Goal: Task Accomplishment & Management: Use online tool/utility

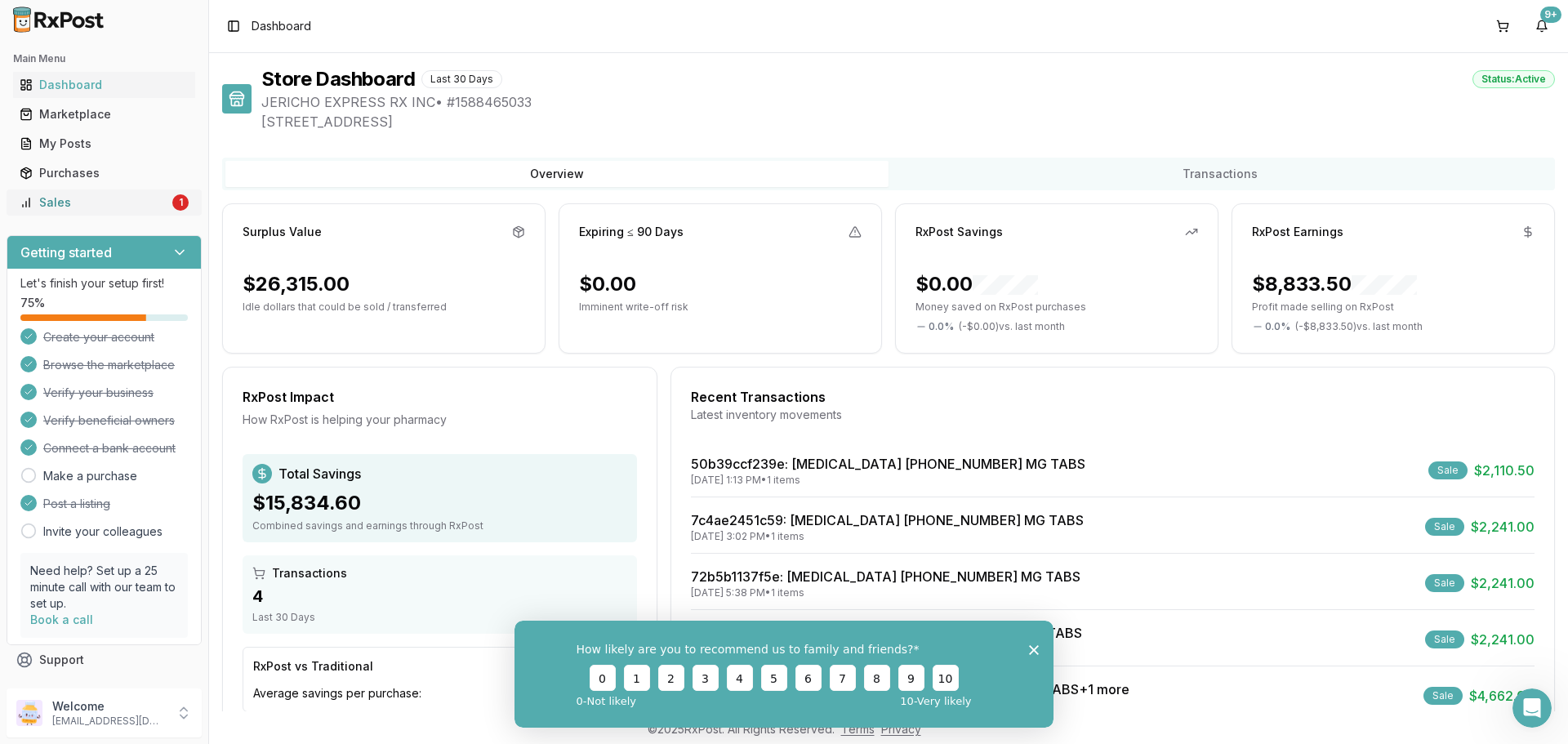
click at [75, 203] on div "Sales" at bounding box center [94, 203] width 149 height 16
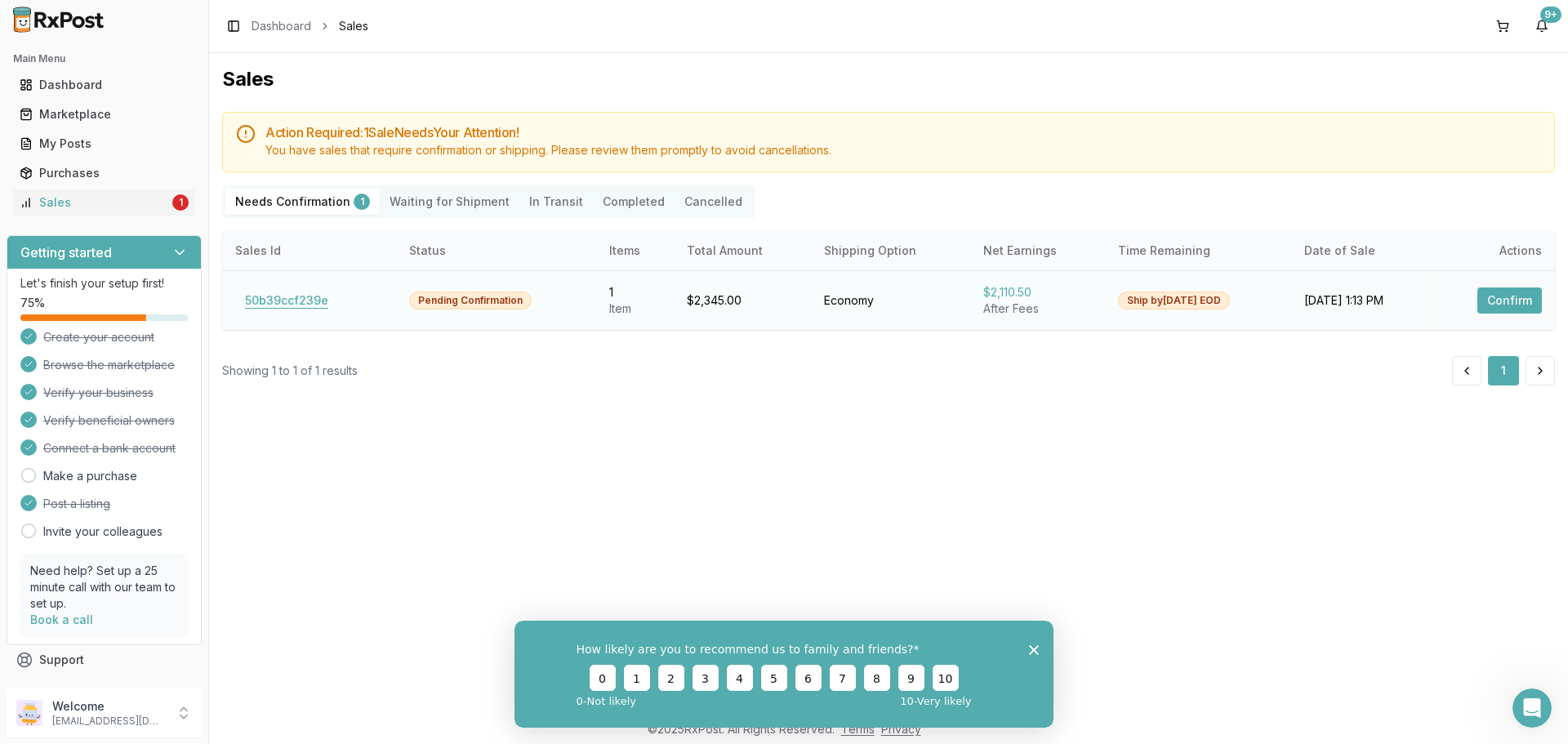
click at [287, 302] on button "50b39ccf239e" at bounding box center [286, 300] width 103 height 26
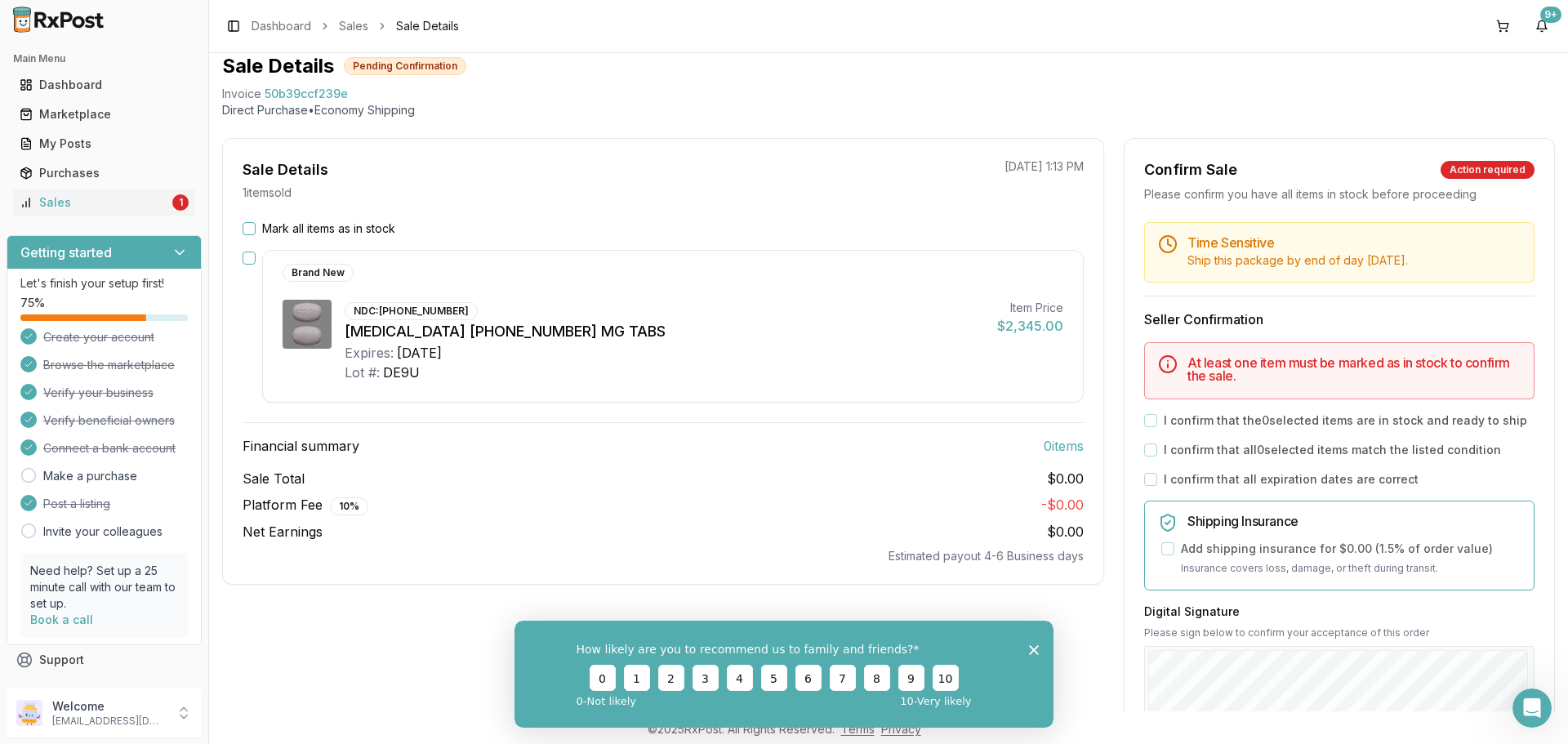
scroll to position [81, 0]
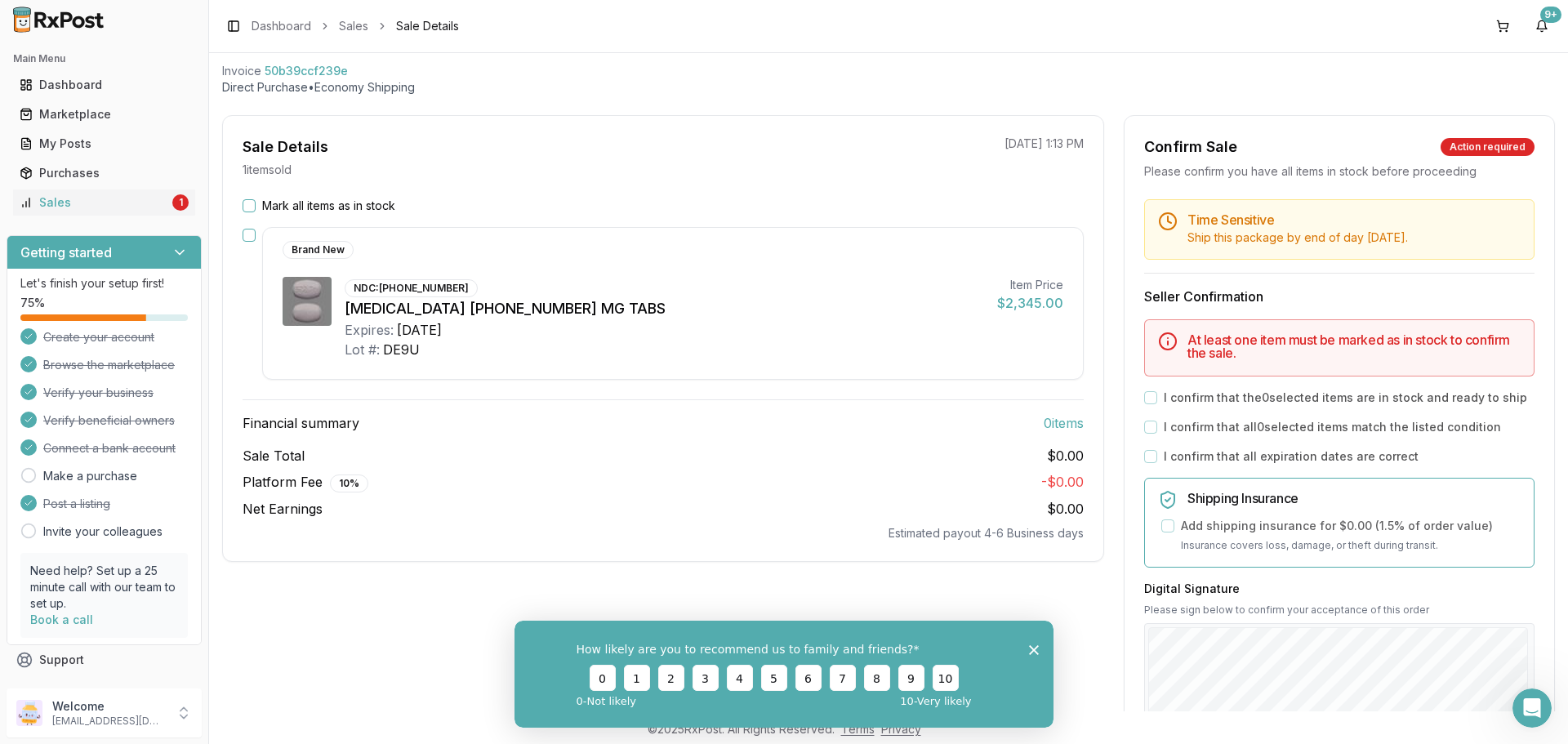
click at [251, 203] on button "Mark all items as in stock" at bounding box center [249, 205] width 13 height 13
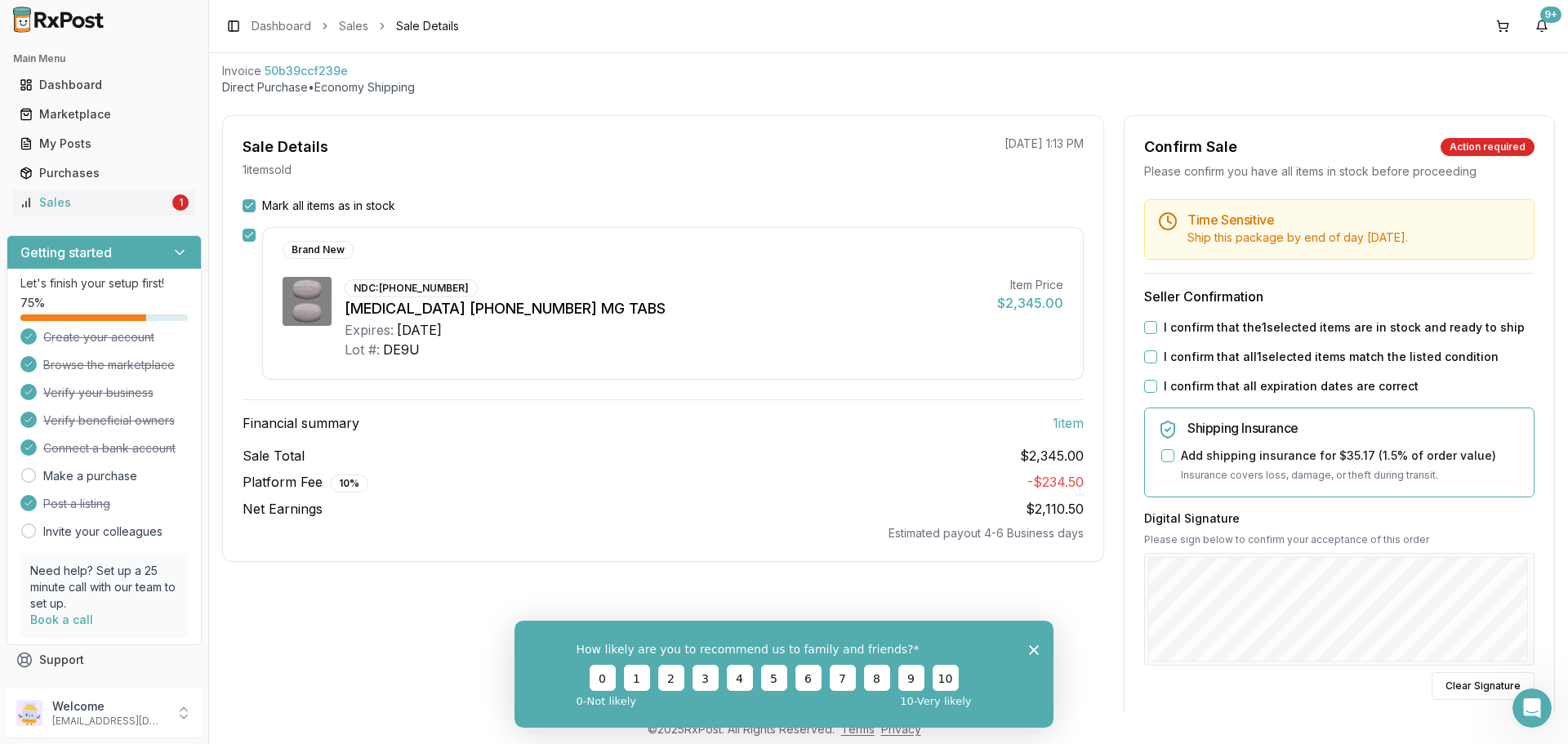
click at [1150, 331] on button "I confirm that the 1 selected items are in stock and ready to ship" at bounding box center [1150, 327] width 13 height 13
click at [1149, 363] on div "I confirm that all 1 selected items match the listed condition" at bounding box center [1339, 357] width 390 height 16
click at [1148, 360] on button "I confirm that all 1 selected items match the listed condition" at bounding box center [1150, 357] width 13 height 13
click at [1145, 387] on button "I confirm that all expiration dates are correct" at bounding box center [1150, 385] width 13 height 13
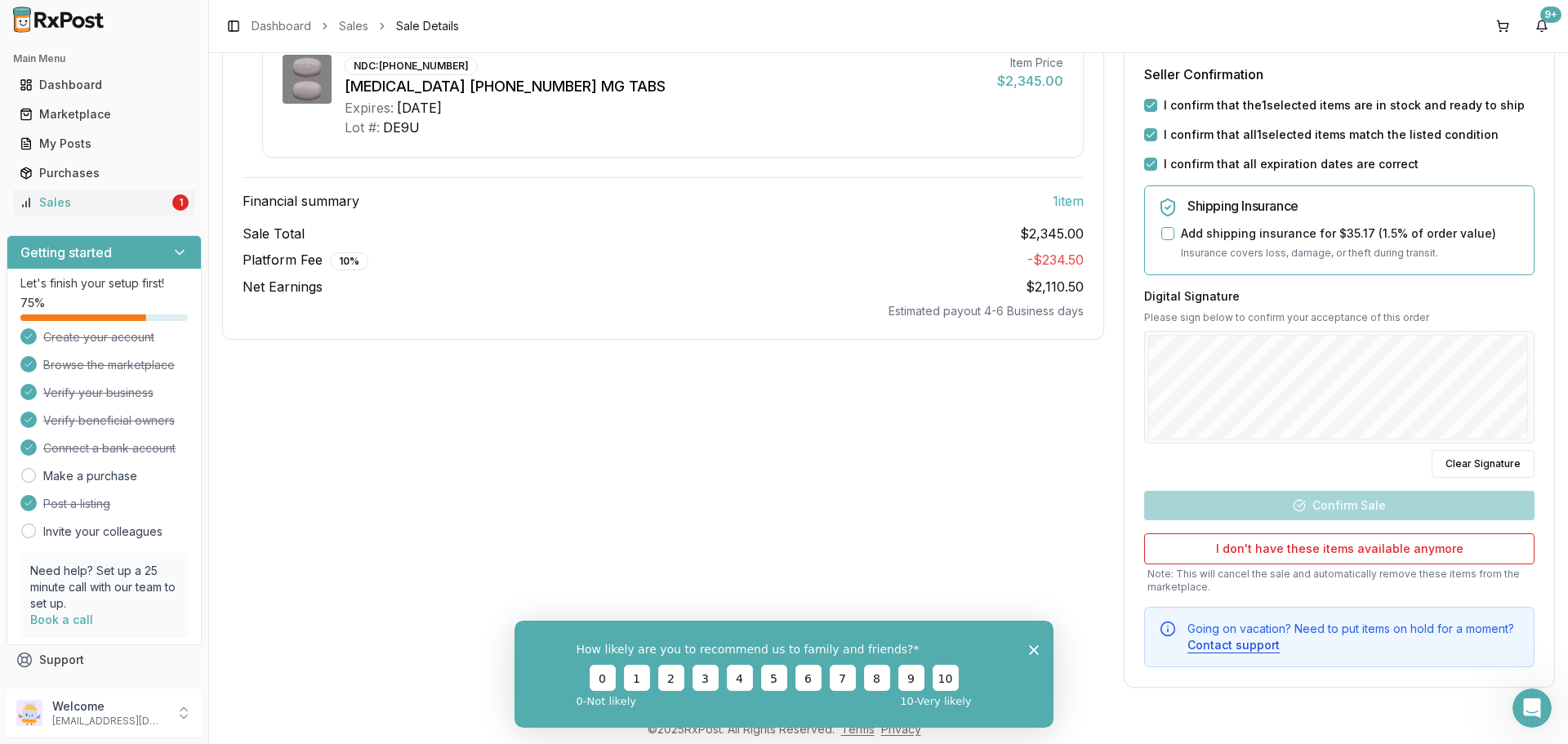
scroll to position [306, 0]
click at [1532, 365] on div "Time Sensitive Ship this package by end of day Tuesday, August 19th . Seller Co…" at bounding box center [1339, 319] width 429 height 690
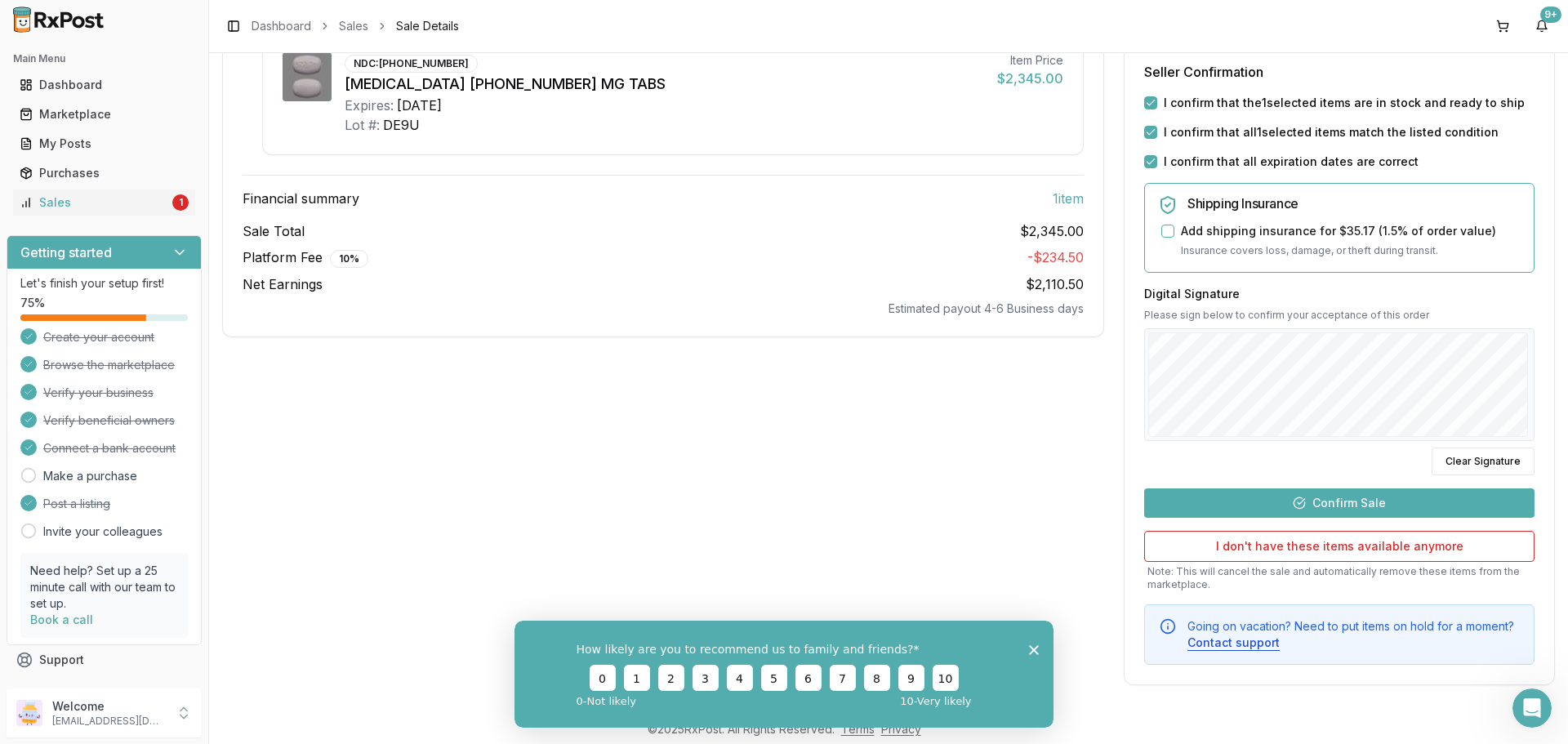
click at [1324, 497] on button "Confirm Sale" at bounding box center [1339, 502] width 390 height 29
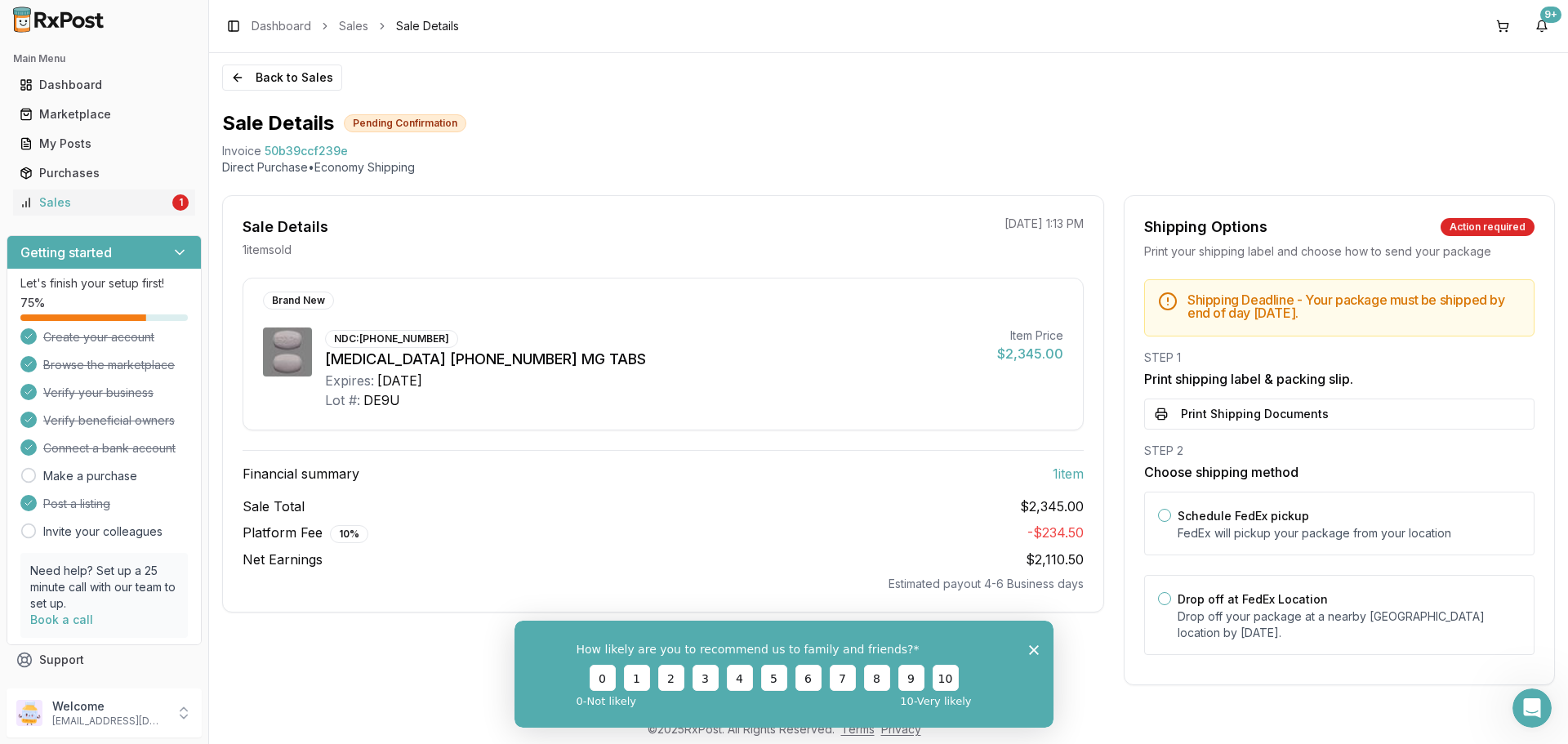
scroll to position [2, 0]
click at [1166, 605] on div "Drop off at FedEx Location Drop off your package at a nearby FedEx location by …" at bounding box center [1339, 615] width 390 height 80
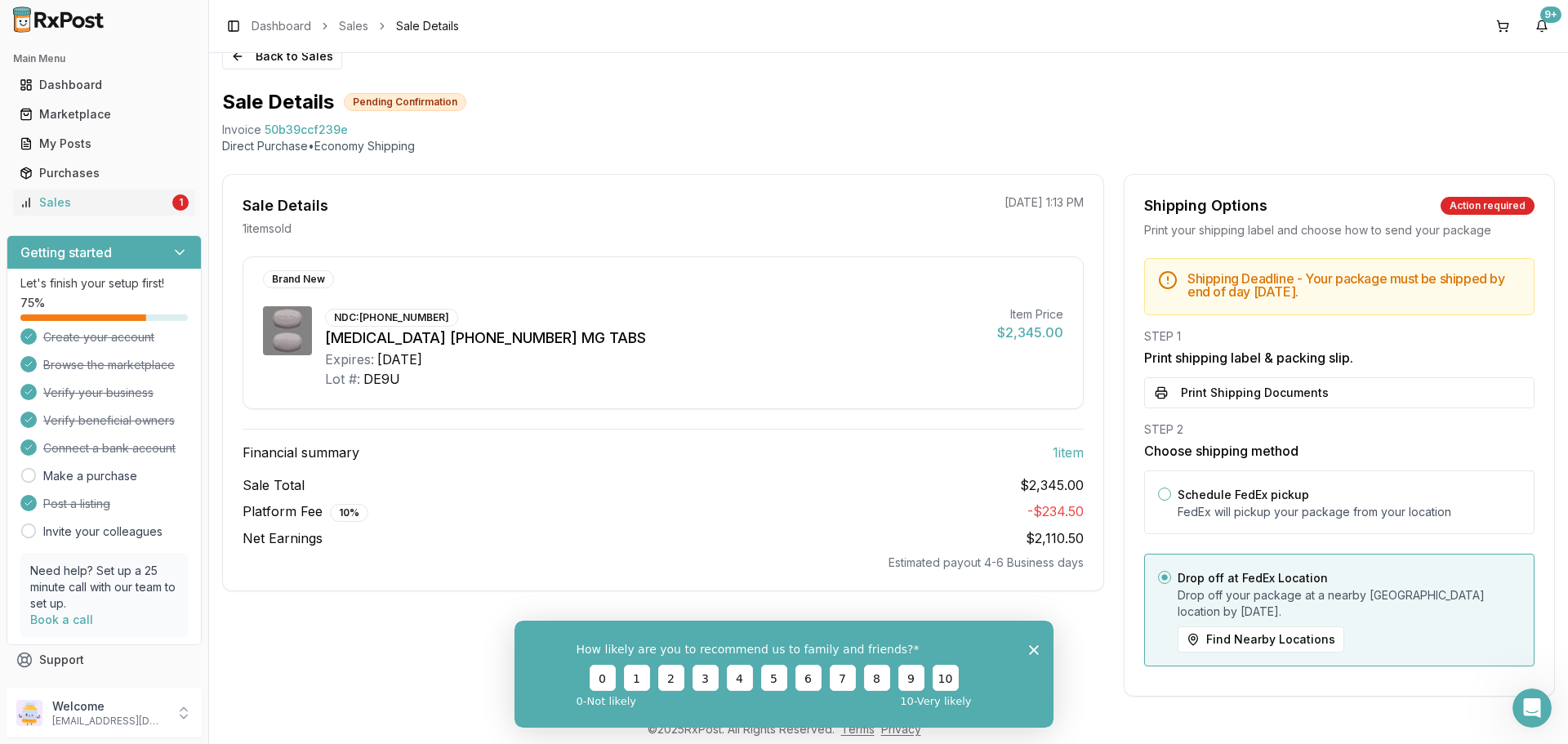
scroll to position [34, 0]
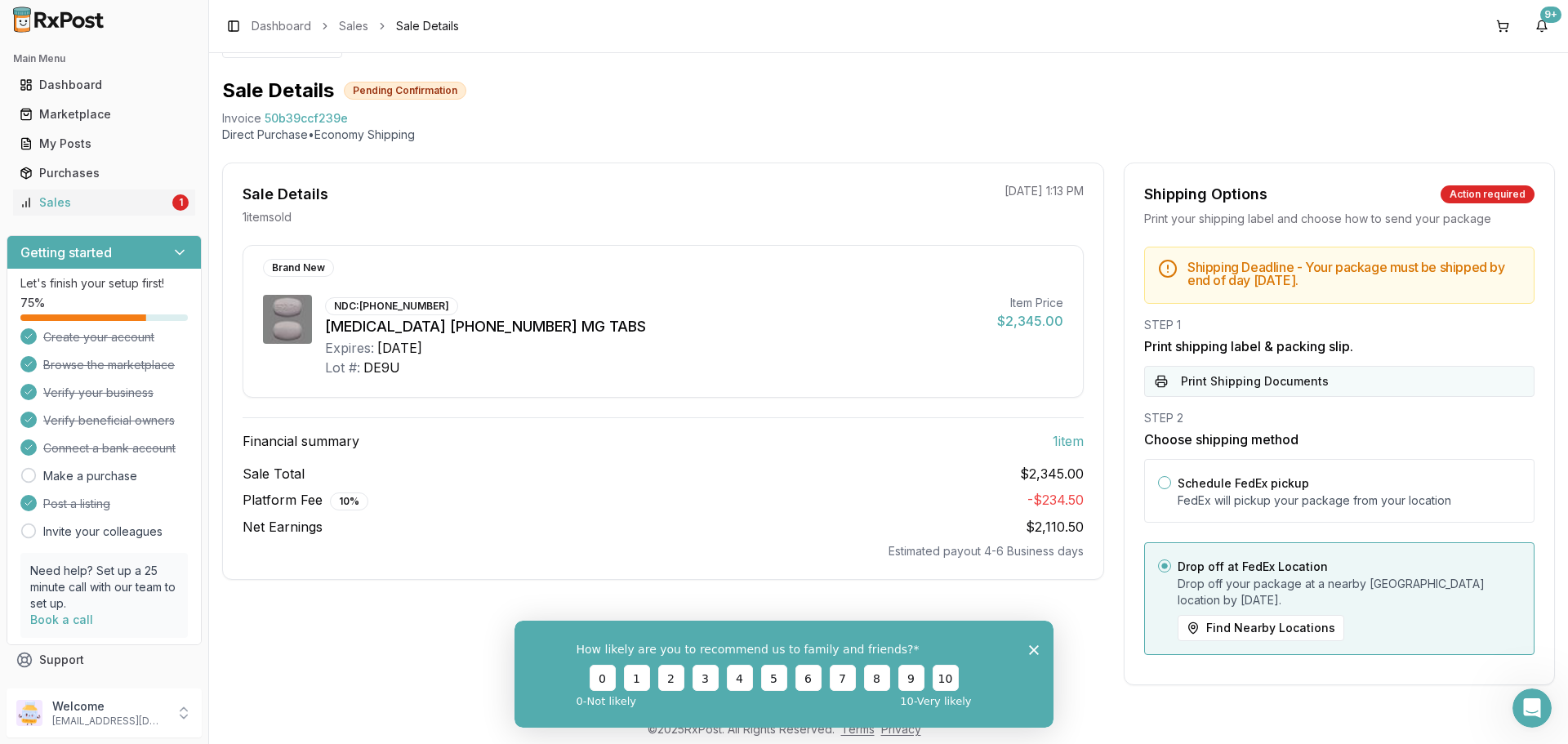
click at [1275, 376] on button "Print Shipping Documents" at bounding box center [1339, 381] width 390 height 31
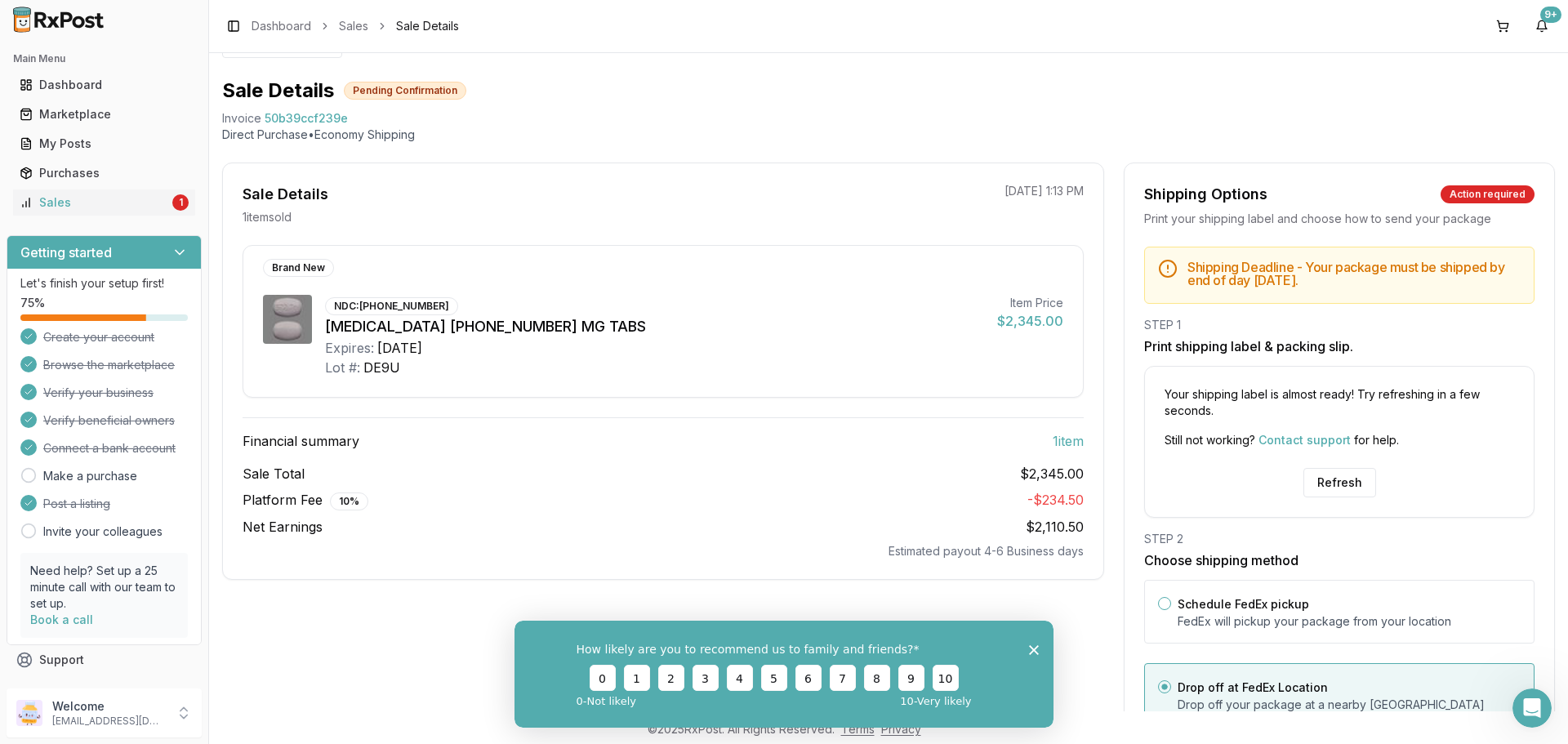
click at [1370, 483] on div "Refresh" at bounding box center [1340, 482] width 389 height 29
click at [1346, 479] on button "Refresh" at bounding box center [1339, 482] width 72 height 29
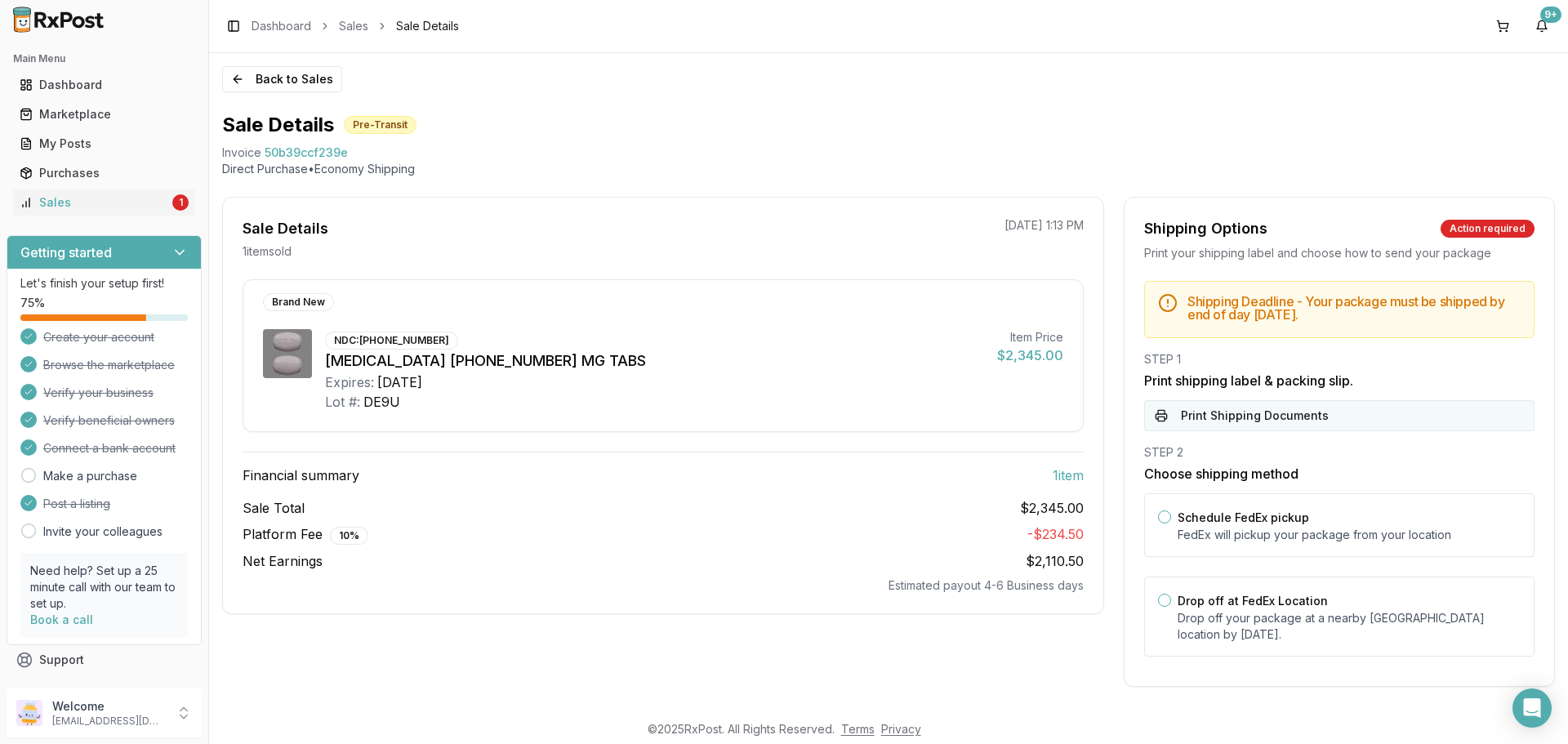
click at [1233, 415] on button "Print Shipping Documents" at bounding box center [1339, 415] width 390 height 31
click at [1165, 598] on button "Drop off at FedEx Location" at bounding box center [1164, 598] width 13 height 13
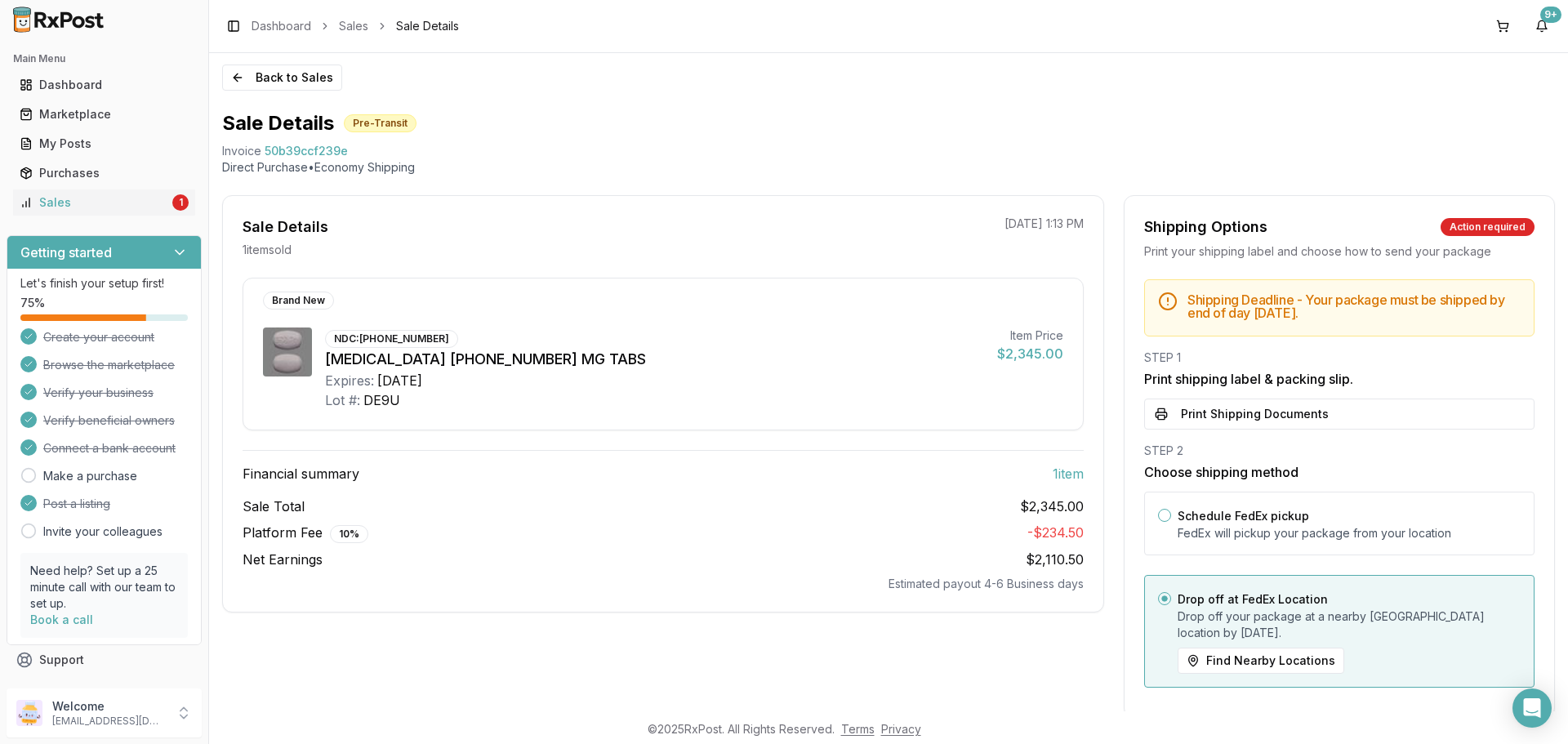
scroll to position [34, 0]
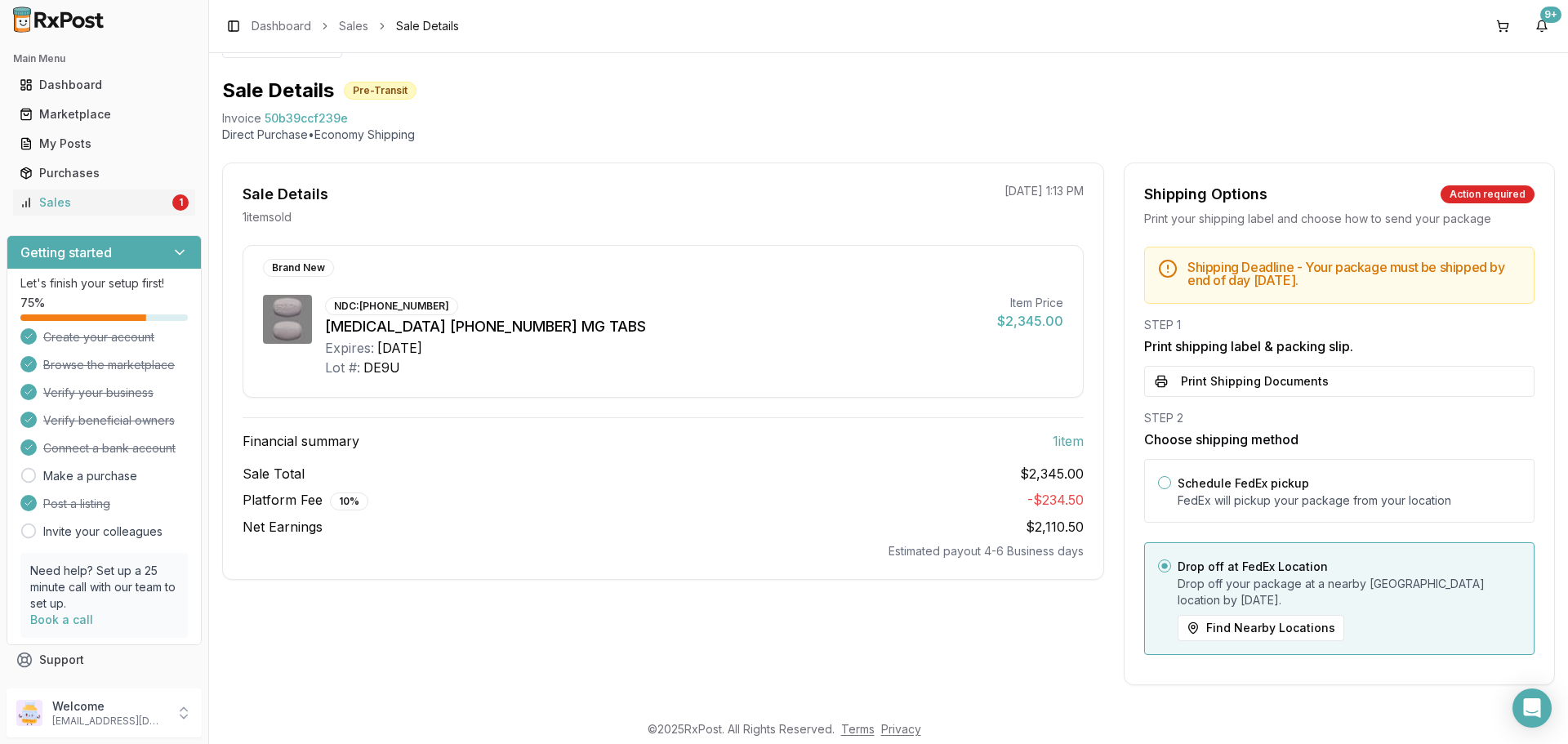
click at [1224, 599] on p "Drop off your package at a nearby FedEx location by August 19, 2025 ." at bounding box center [1348, 591] width 343 height 33
click at [1364, 599] on p "Drop off your package at a nearby FedEx location by August 19, 2025 ." at bounding box center [1348, 591] width 343 height 33
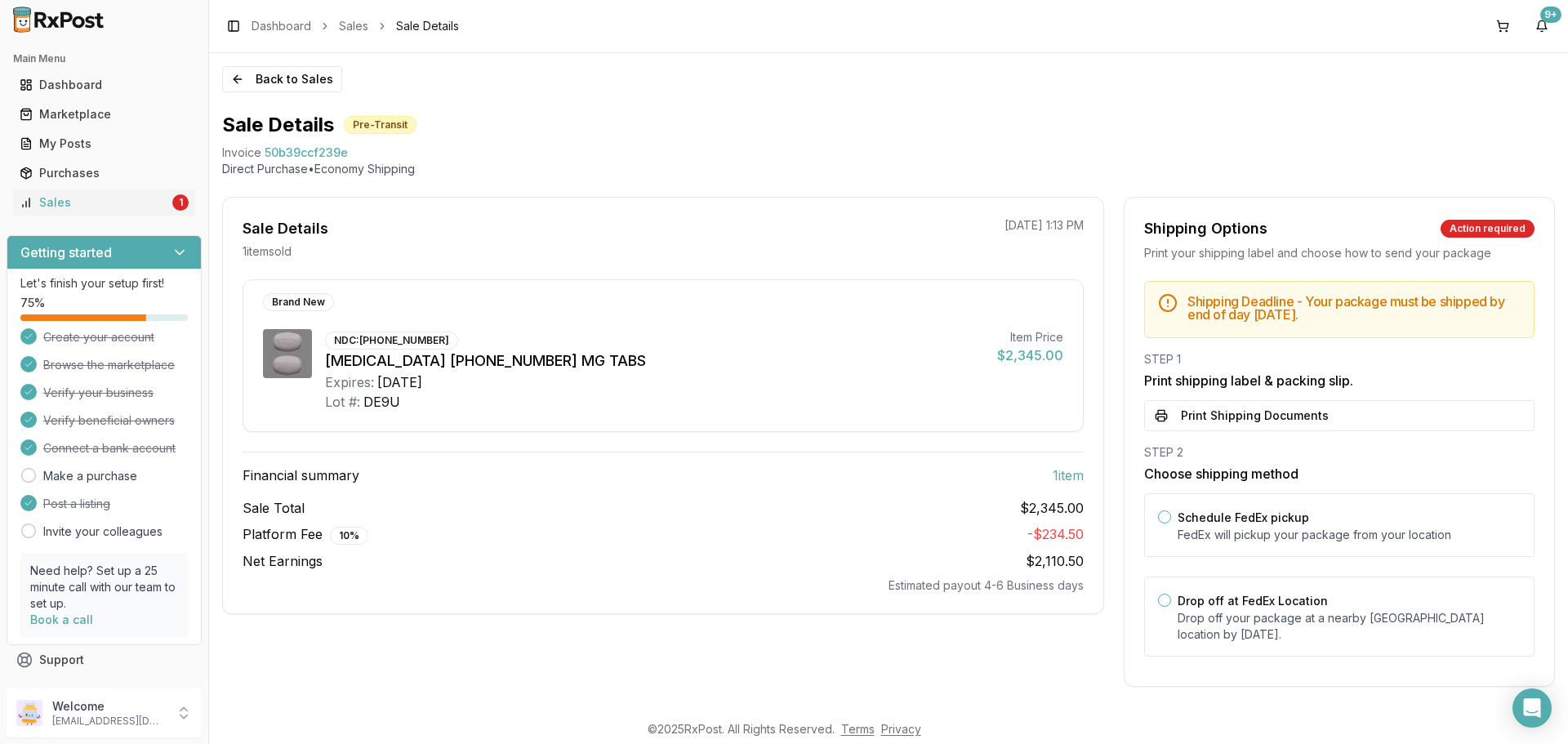
scroll to position [2, 0]
click at [1181, 608] on p "Drop off your package at a nearby FedEx location by August 19, 2025 ." at bounding box center [1348, 624] width 343 height 33
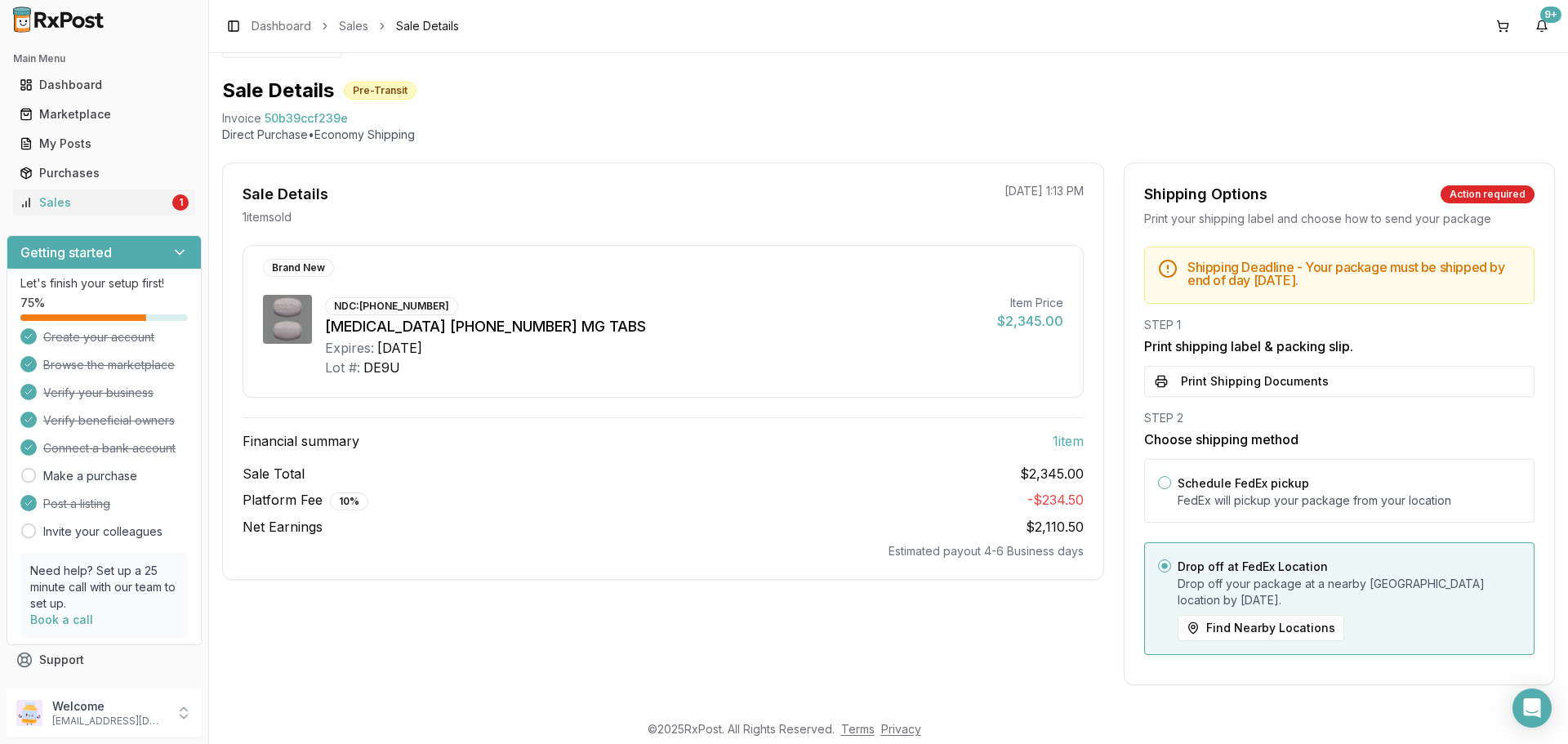
scroll to position [0, 0]
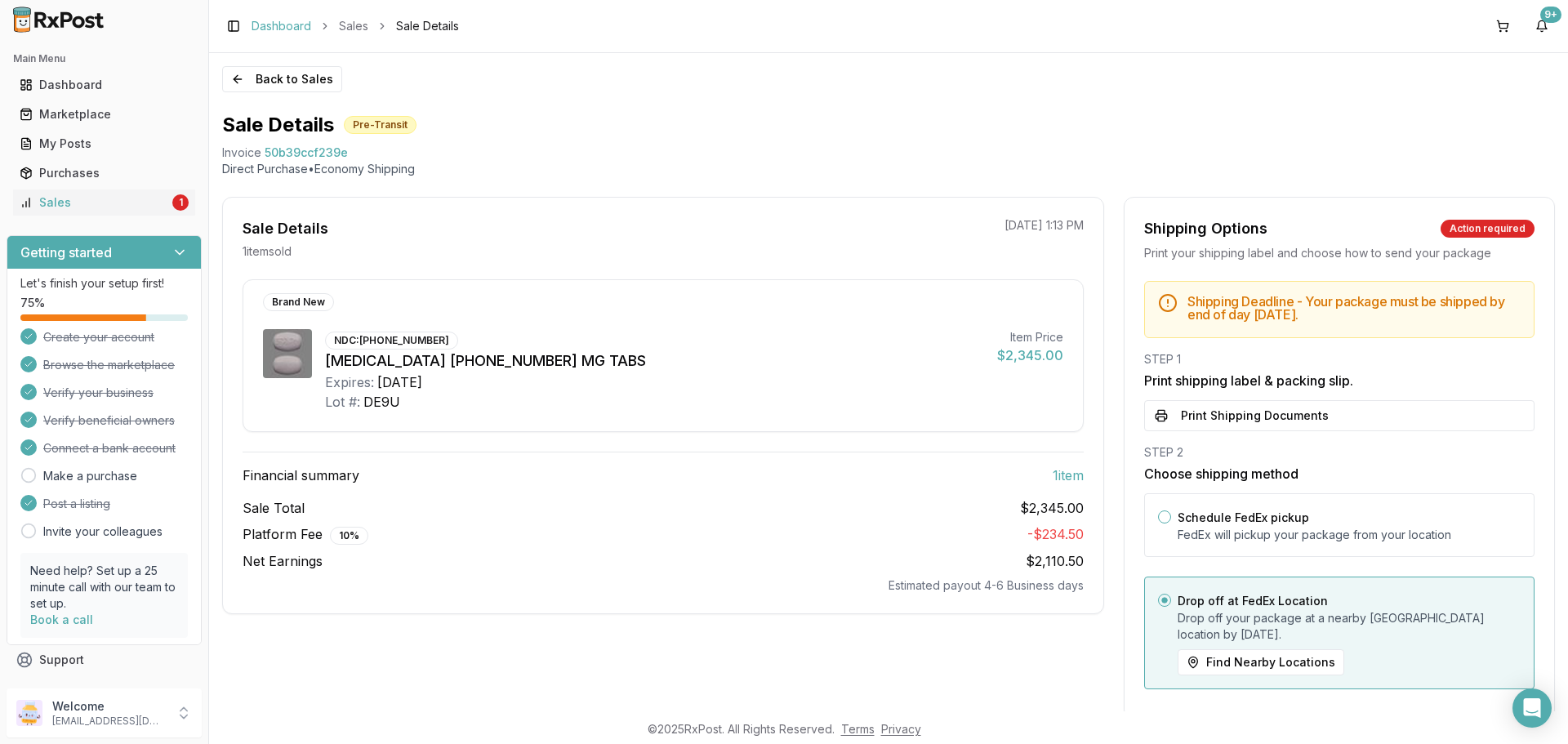
click at [284, 24] on link "Dashboard" at bounding box center [281, 26] width 60 height 16
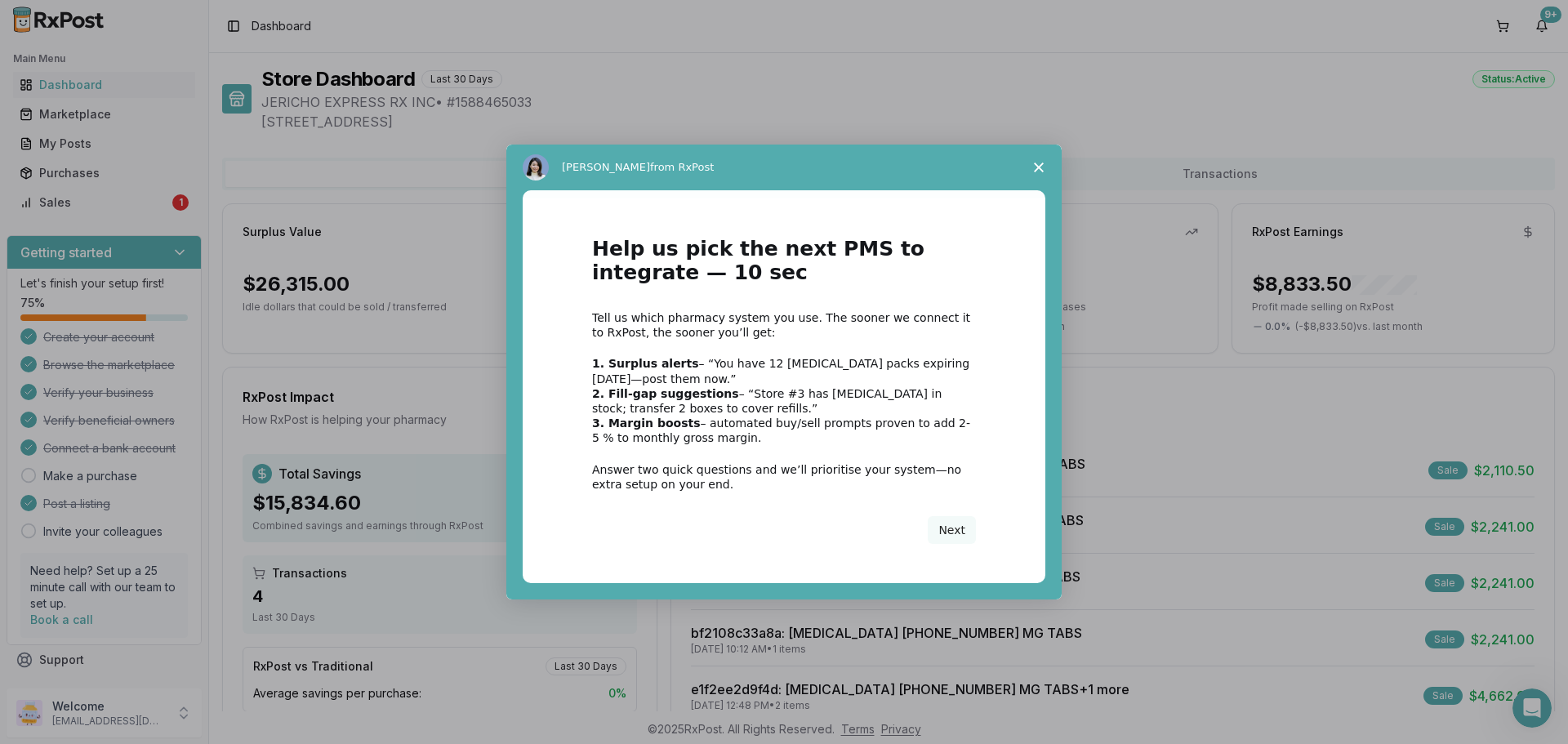
click at [1037, 166] on polygon "Close survey" at bounding box center [1038, 167] width 10 height 10
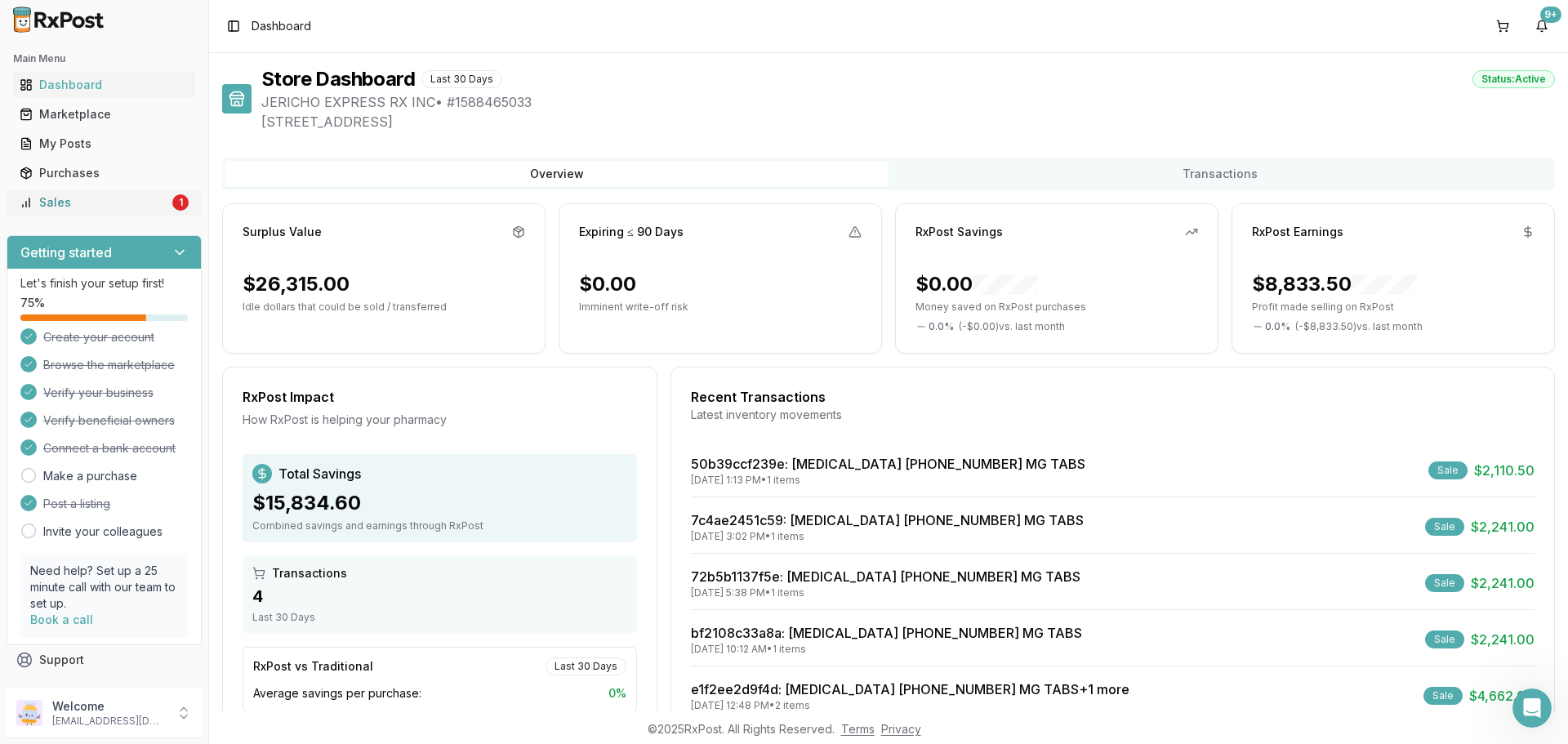
click at [134, 202] on div "Sales" at bounding box center [94, 203] width 149 height 16
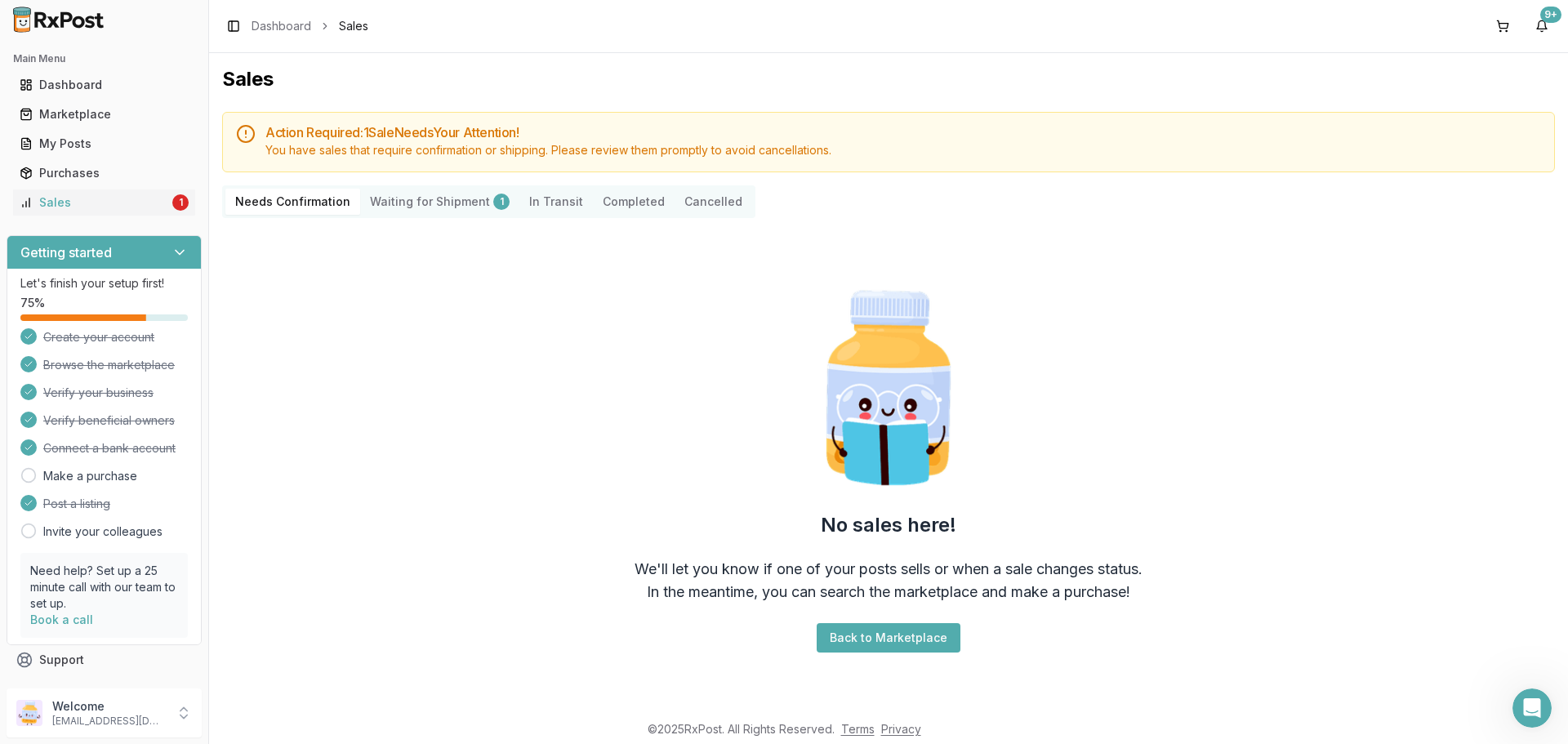
click at [470, 203] on Shipment "Waiting for Shipment 1" at bounding box center [440, 201] width 159 height 26
